Goal: Check status: Check status

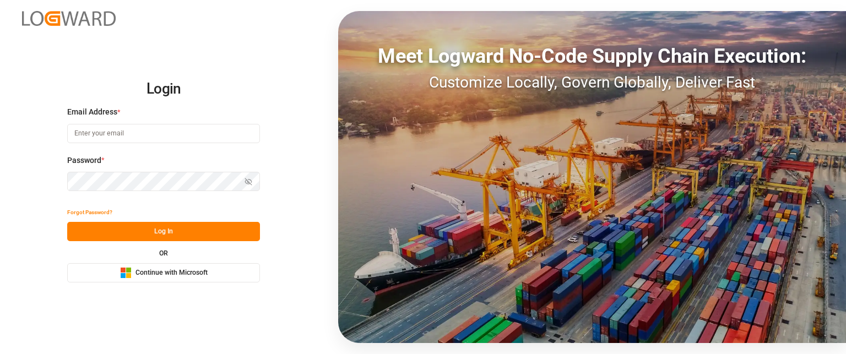
type input "[PERSON_NAME][EMAIL_ADDRESS][PERSON_NAME][DOMAIN_NAME]"
click at [144, 230] on button "Log In" at bounding box center [163, 231] width 193 height 19
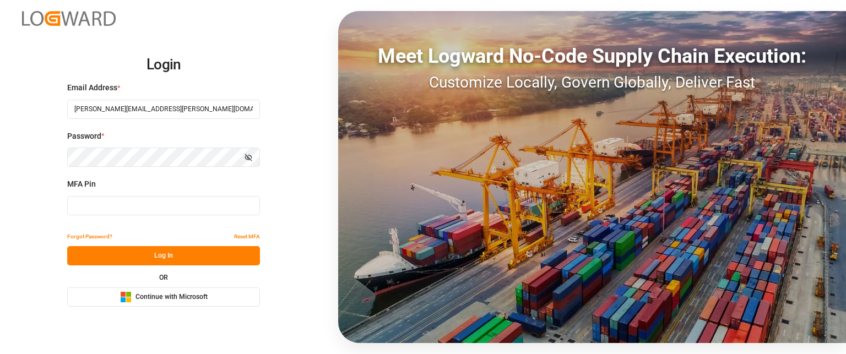
click at [150, 211] on input at bounding box center [163, 205] width 193 height 19
type input "092203"
click at [139, 248] on button "Log In" at bounding box center [163, 255] width 193 height 19
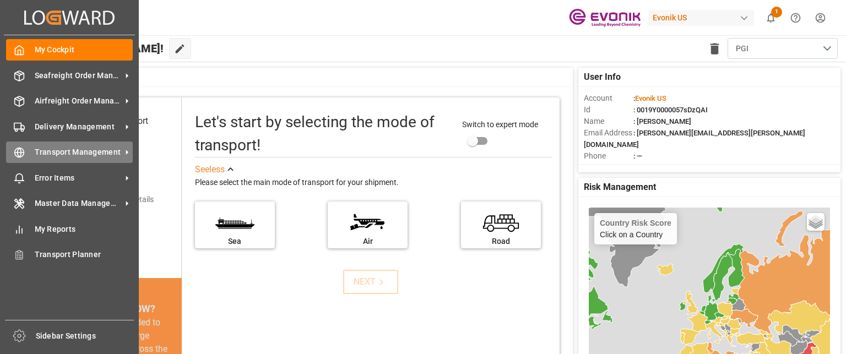
click at [71, 161] on div "Transport Management Transport Management" at bounding box center [69, 152] width 127 height 21
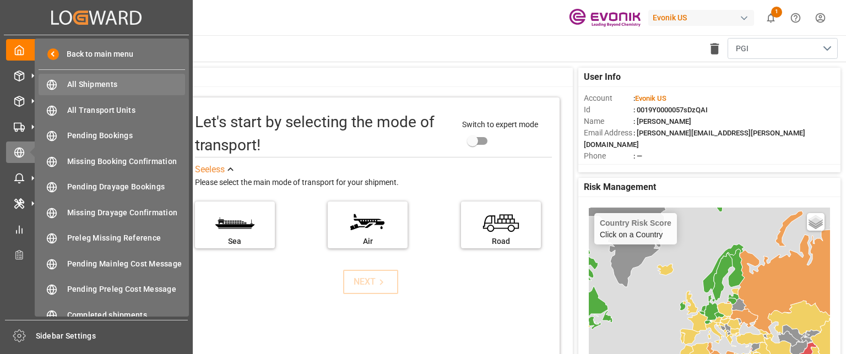
click at [117, 86] on span "All Shipments" at bounding box center [126, 85] width 118 height 12
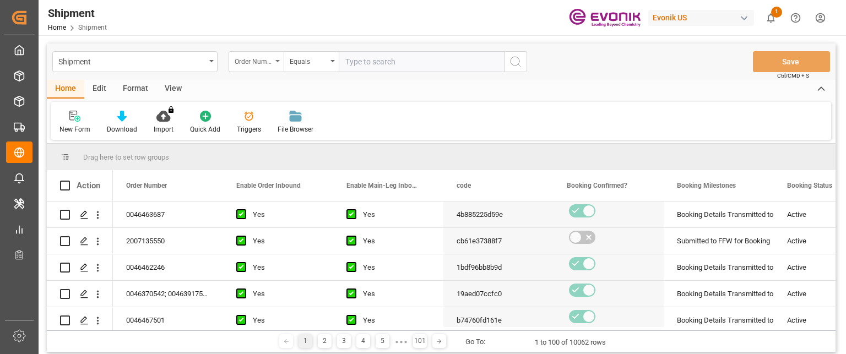
click at [257, 63] on div "Order Number" at bounding box center [253, 60] width 37 height 13
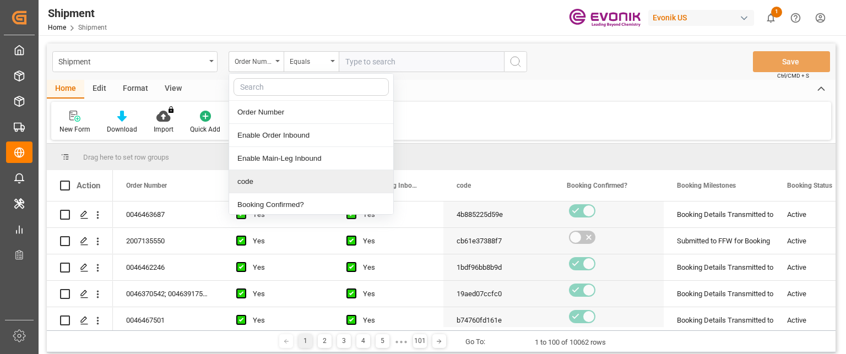
click at [263, 180] on div "code" at bounding box center [311, 181] width 164 height 23
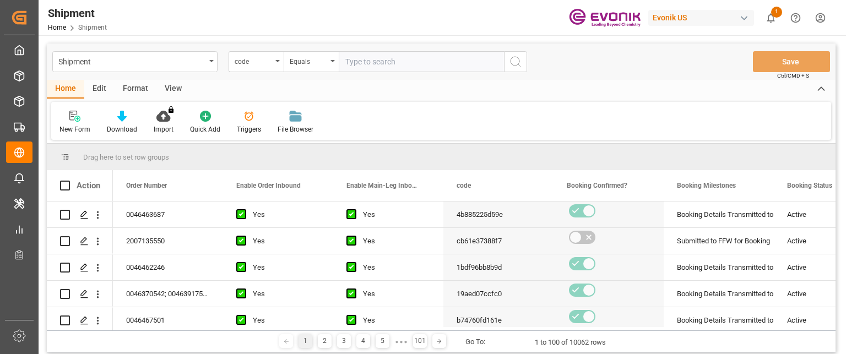
click at [369, 67] on input "text" at bounding box center [421, 61] width 165 height 21
paste input "167324ee56e7"
type input "167324ee56e7"
click at [517, 65] on icon "search button" at bounding box center [515, 61] width 13 height 13
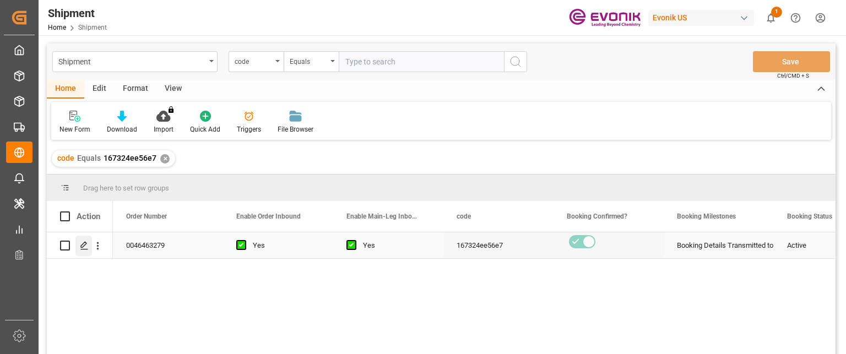
click at [86, 246] on icon "Press SPACE to select this row." at bounding box center [84, 245] width 9 height 9
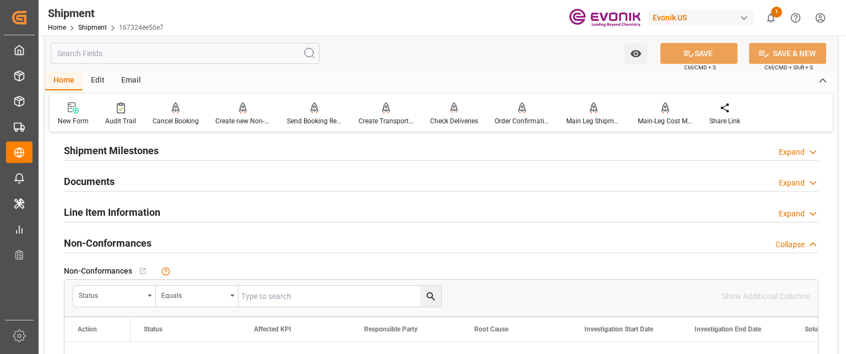
scroll to position [881, 0]
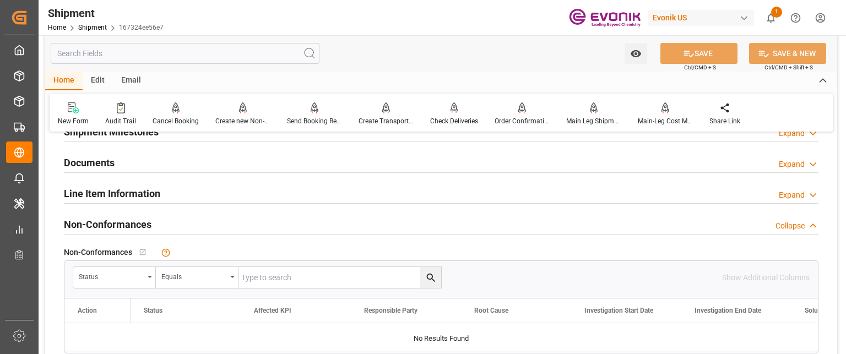
click at [121, 193] on h2 "Line Item Information" at bounding box center [112, 193] width 96 height 15
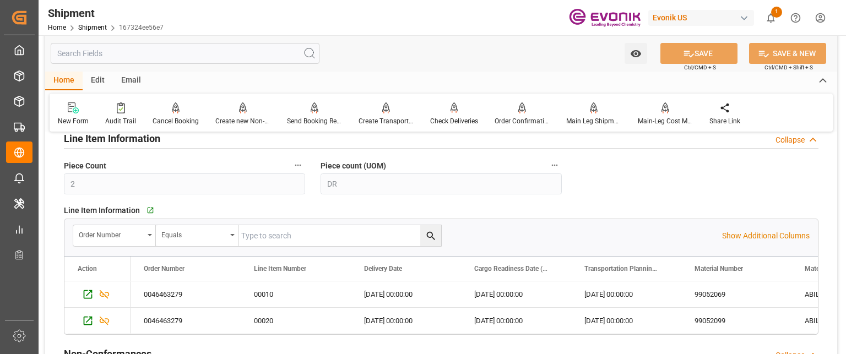
scroll to position [992, 0]
